Goal: Transaction & Acquisition: Purchase product/service

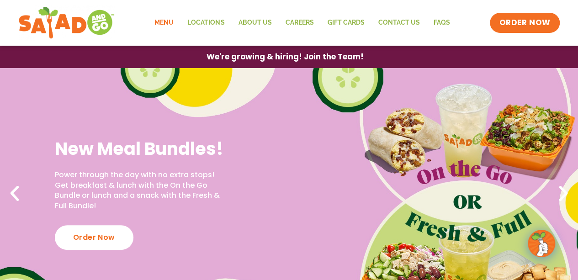
click at [170, 25] on link "Menu" at bounding box center [164, 22] width 33 height 21
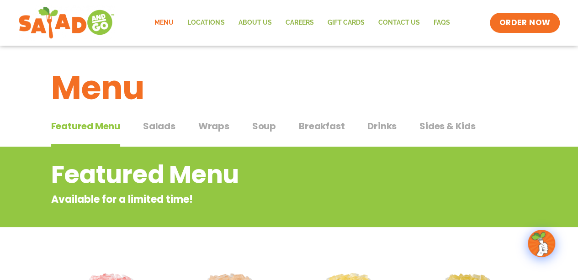
click at [169, 128] on span "Salads" at bounding box center [159, 126] width 32 height 14
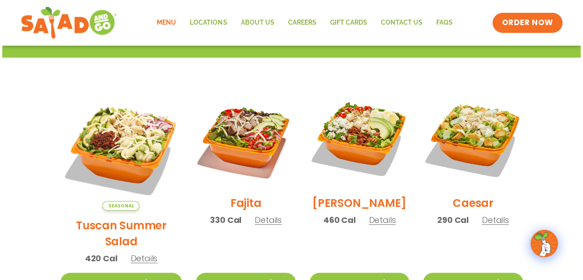
scroll to position [244, 0]
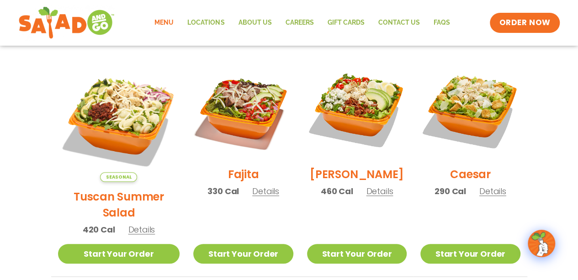
click at [372, 197] on span "Details" at bounding box center [379, 191] width 27 height 11
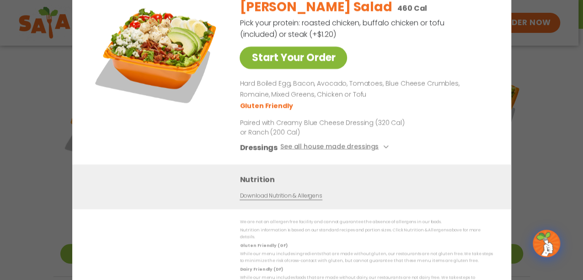
click at [290, 63] on link "Start Your Order" at bounding box center [293, 58] width 107 height 22
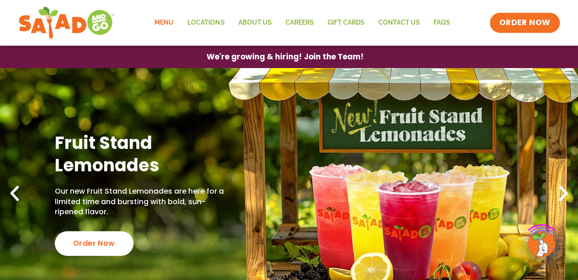
click at [167, 19] on link "Menu" at bounding box center [164, 22] width 33 height 21
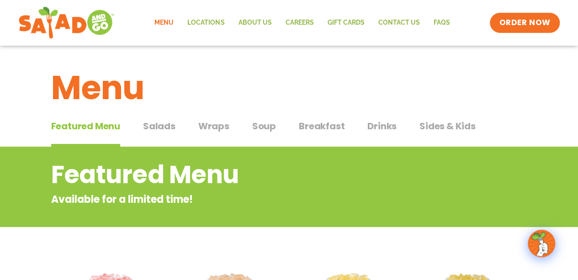
click at [166, 125] on span "Salads" at bounding box center [159, 126] width 32 height 14
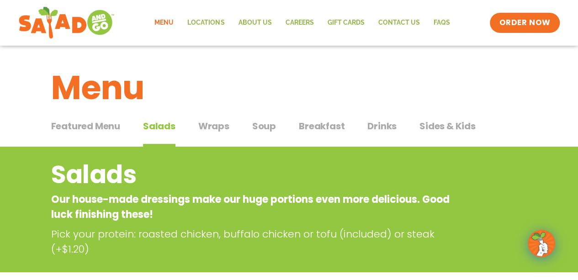
click at [218, 124] on span "Wraps" at bounding box center [213, 126] width 31 height 14
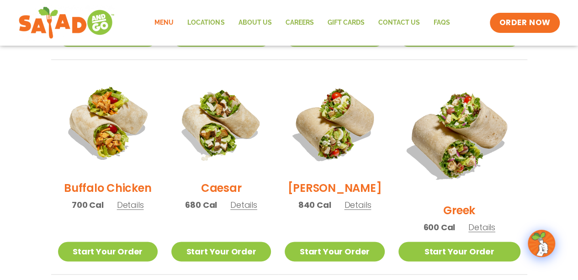
scroll to position [457, 0]
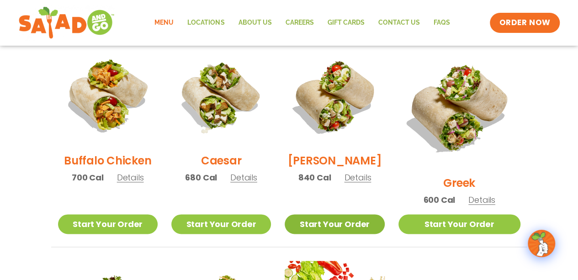
click at [334, 214] on link "Start Your Order" at bounding box center [335, 224] width 100 height 20
